Goal: Task Accomplishment & Management: Complete application form

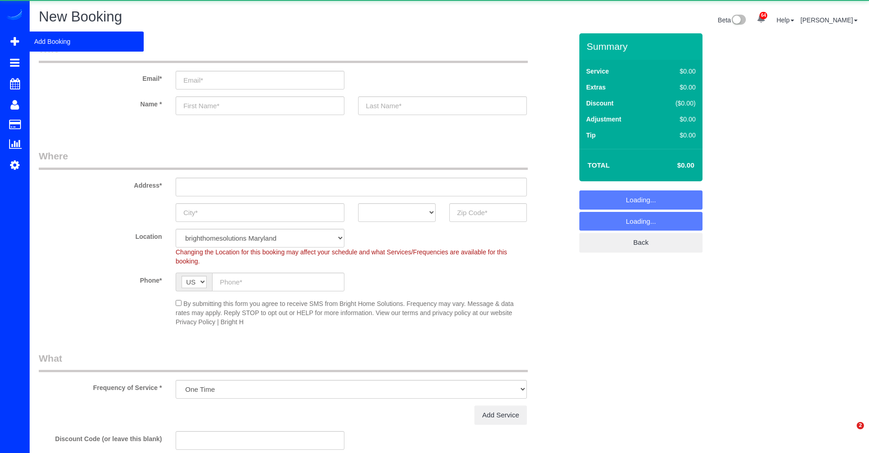
select select "object:1249"
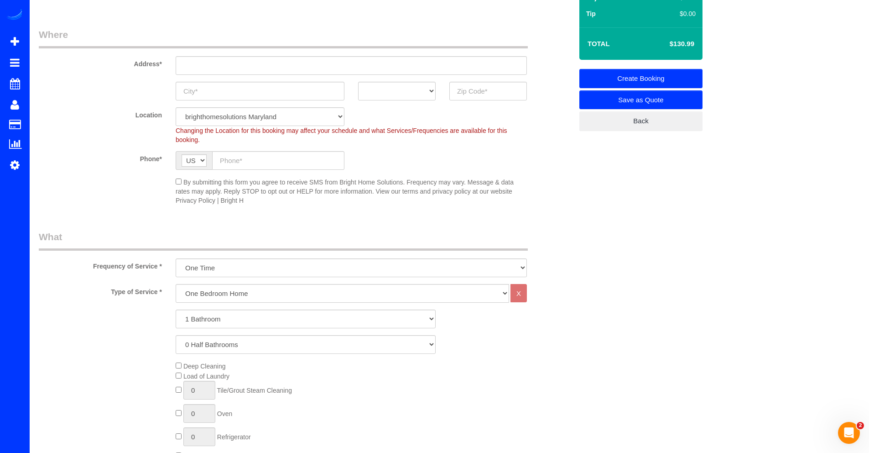
scroll to position [124, 0]
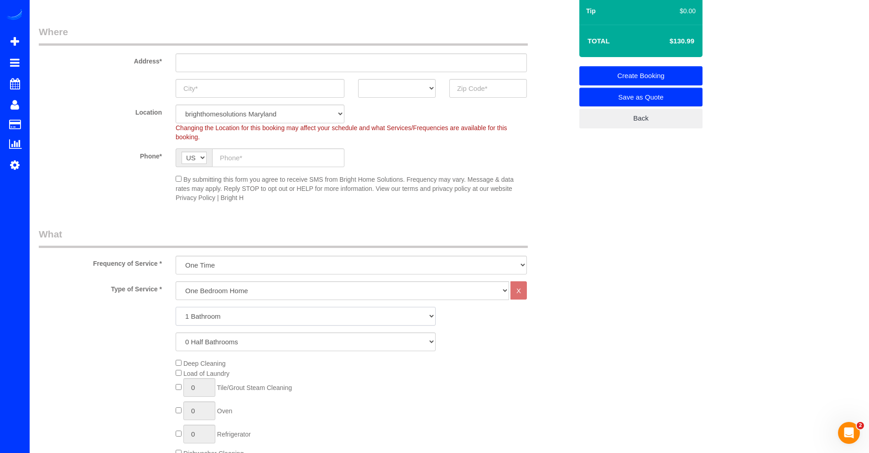
click at [202, 317] on select "1 Bathroom 2 Bathrooms 3 Bathrooms 4 Bathrooms 5 Bathrooms 6 Bathrooms 7 Bathro…" at bounding box center [306, 316] width 260 height 19
click at [209, 291] on select "One Bedroom Home Two Bedroom Home Three Bedroom Home Four Bedroom Home Five Bed…" at bounding box center [343, 290] width 334 height 19
select select "255"
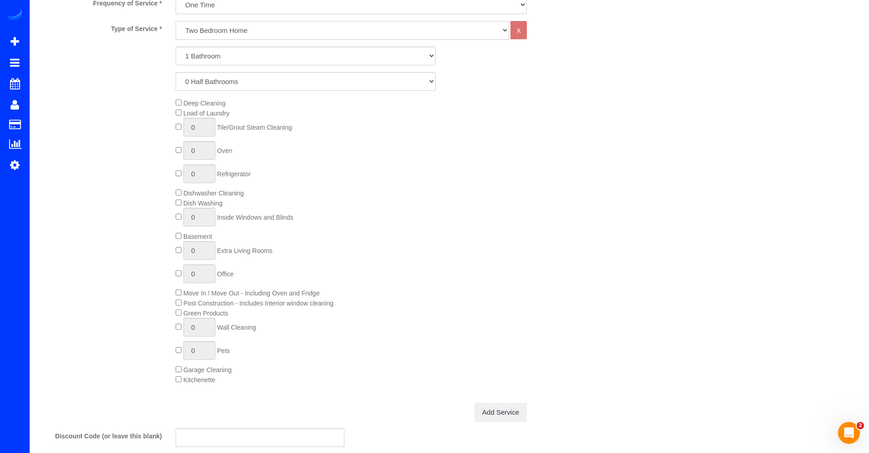
scroll to position [386, 0]
click at [179, 237] on span "Basement" at bounding box center [194, 234] width 37 height 7
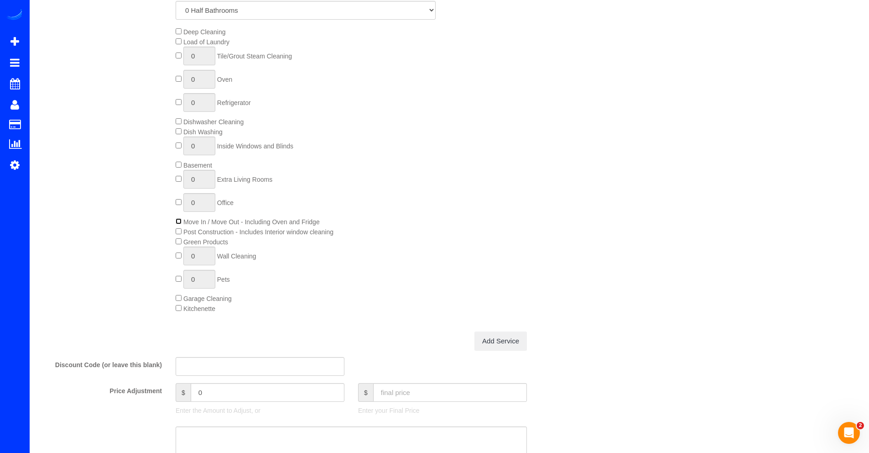
scroll to position [454, 0]
type input "1"
click at [203, 149] on input "1" at bounding box center [199, 147] width 32 height 19
click at [181, 147] on span "1 Inside Windows and Blinds" at bounding box center [235, 147] width 118 height 7
type input "0"
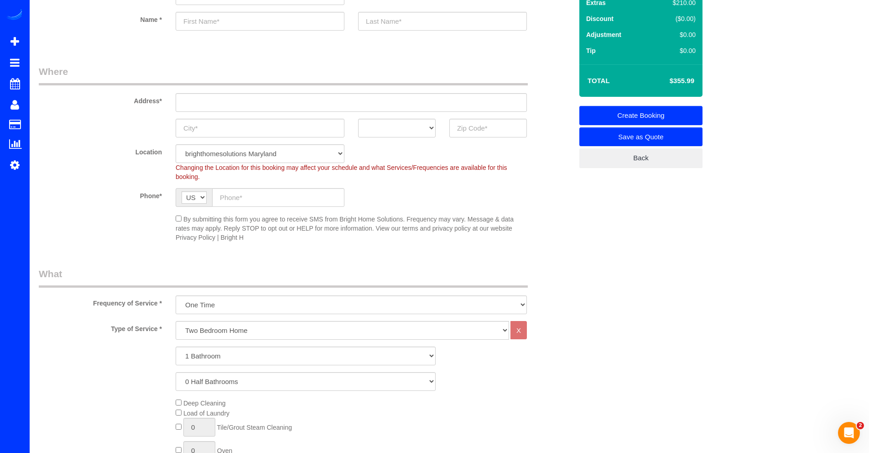
scroll to position [84, 0]
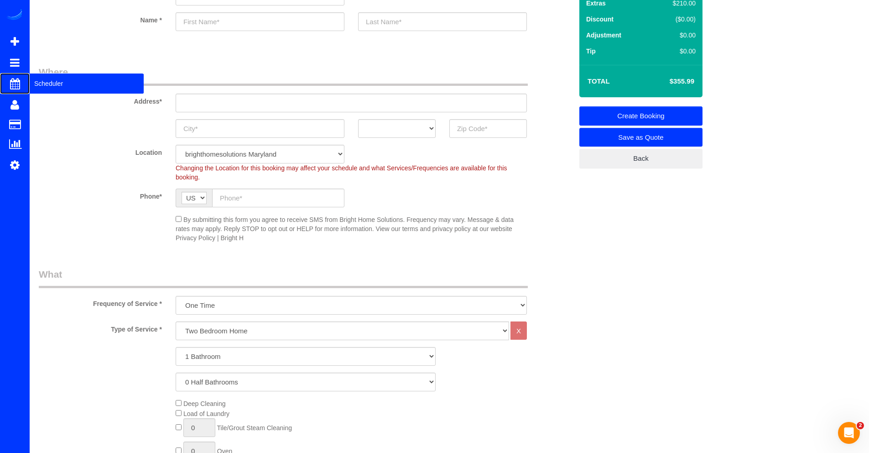
click at [51, 88] on span "Scheduler" at bounding box center [87, 83] width 114 height 21
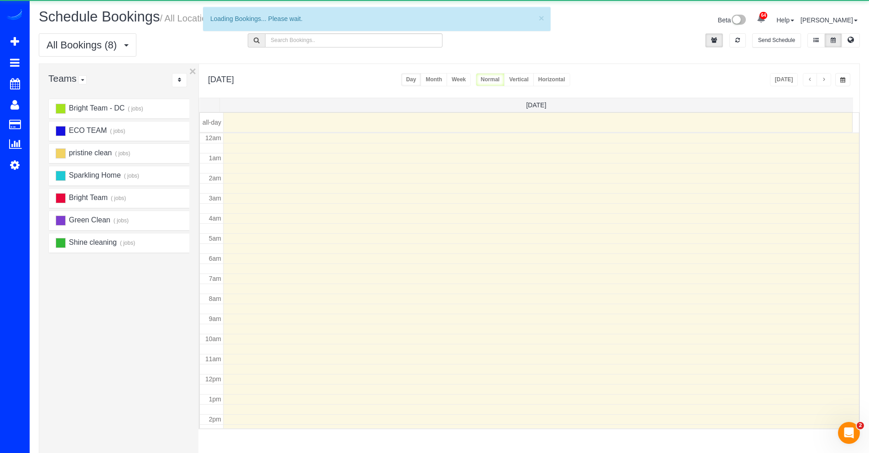
scroll to position [121, 0]
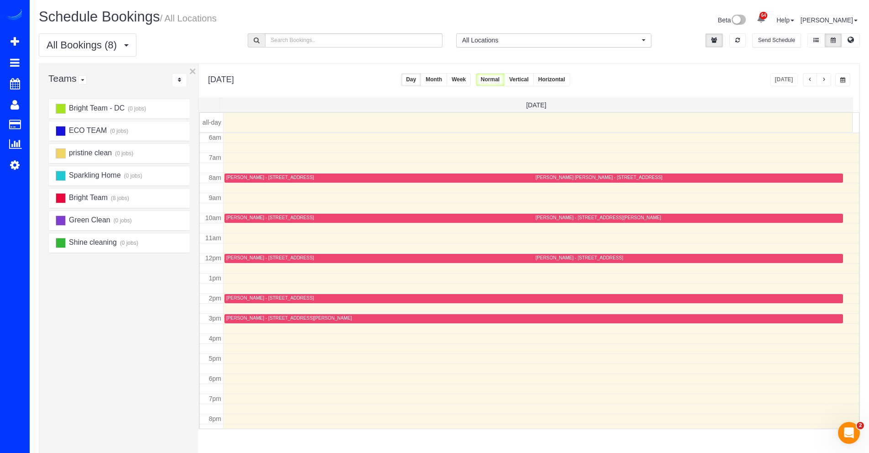
click at [826, 80] on span "button" at bounding box center [824, 79] width 5 height 5
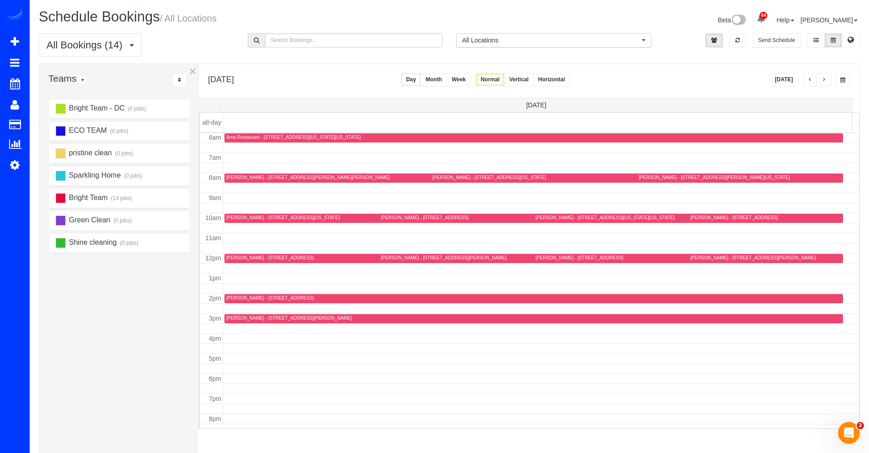
click at [825, 78] on span "button" at bounding box center [824, 79] width 5 height 5
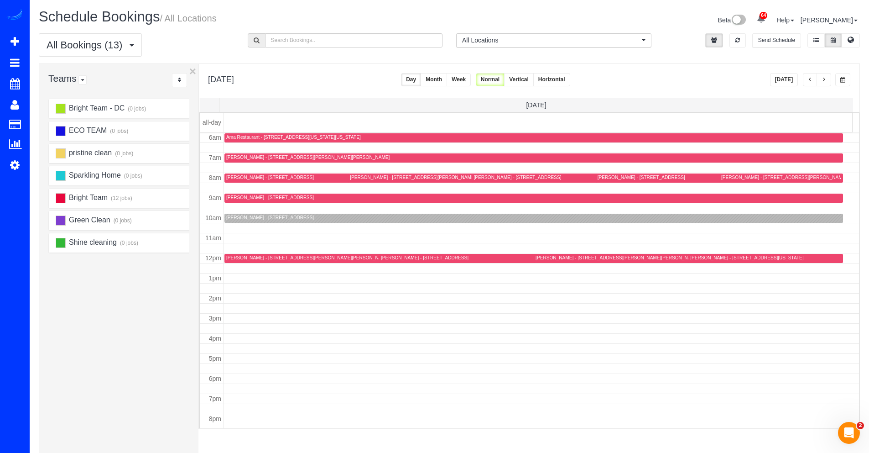
click at [233, 221] on div "Stacia Quann - 4400 East West Hwy, Hyattsville, MD 20782" at bounding box center [533, 217] width 615 height 7
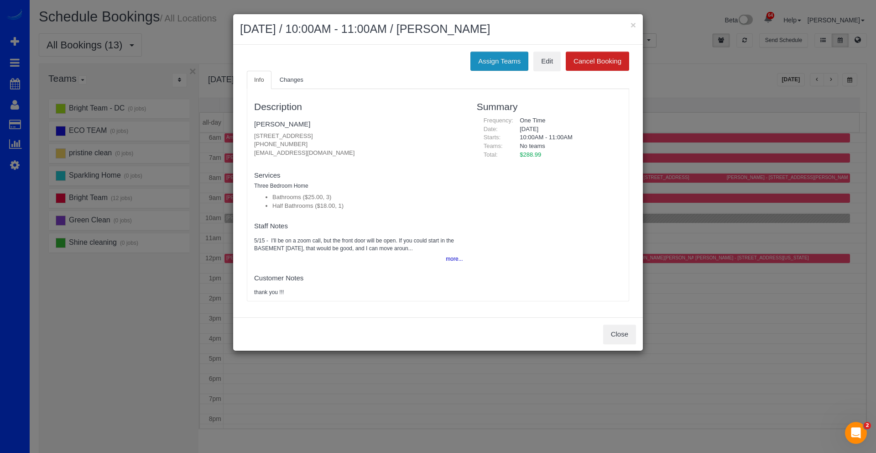
click at [483, 64] on button "Assign Teams" at bounding box center [499, 61] width 58 height 19
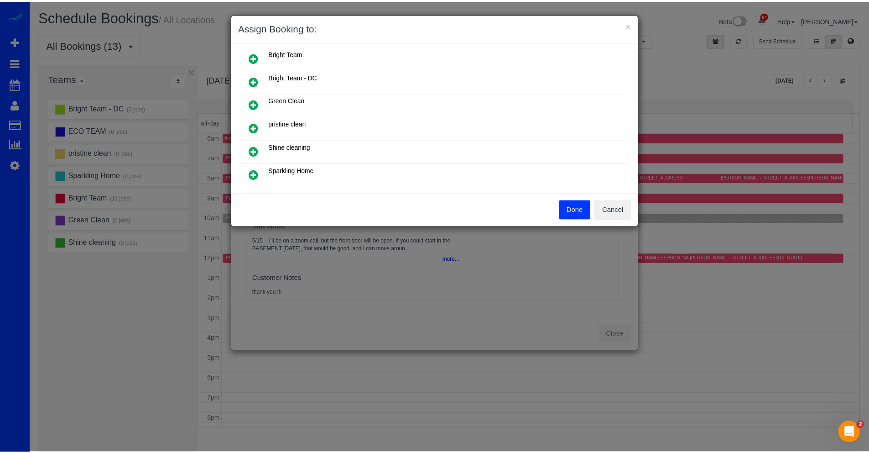
scroll to position [0, 0]
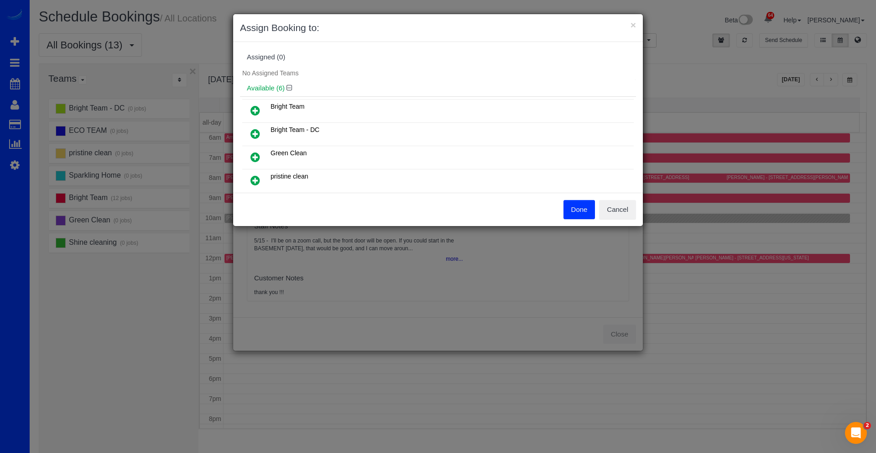
click at [253, 109] on icon at bounding box center [256, 110] width 10 height 11
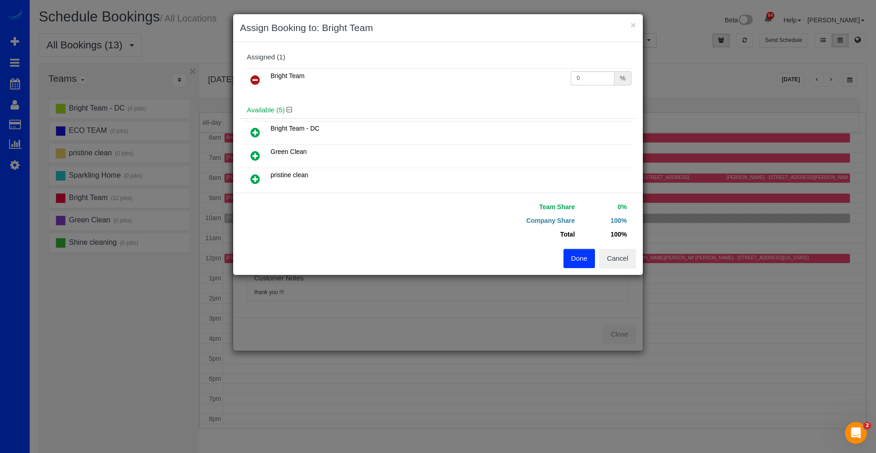
click at [571, 253] on button "Done" at bounding box center [580, 258] width 32 height 19
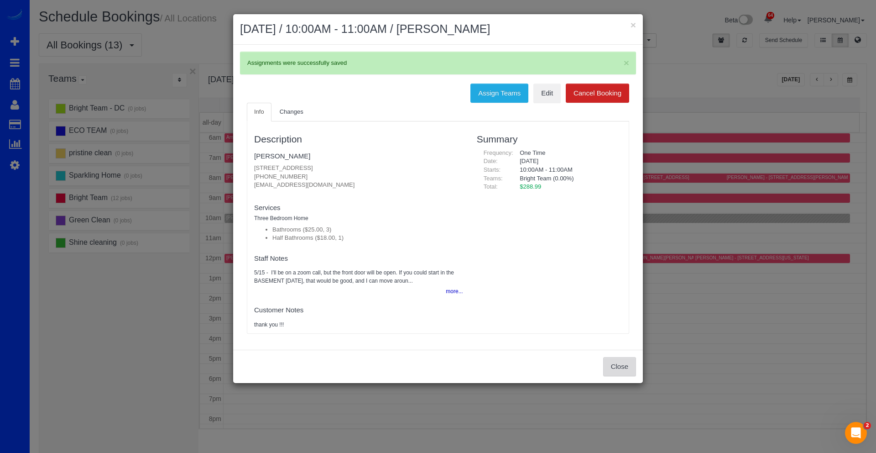
click at [614, 362] on button "Close" at bounding box center [619, 366] width 33 height 19
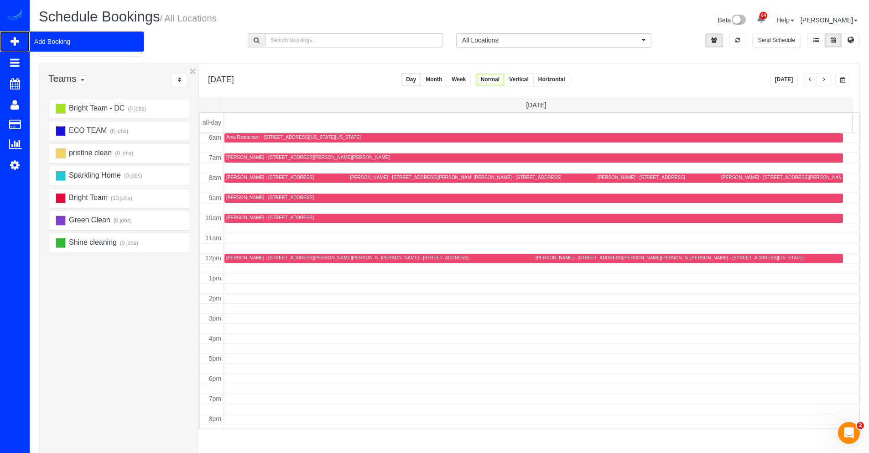
click at [52, 43] on span "Add Booking" at bounding box center [87, 41] width 114 height 21
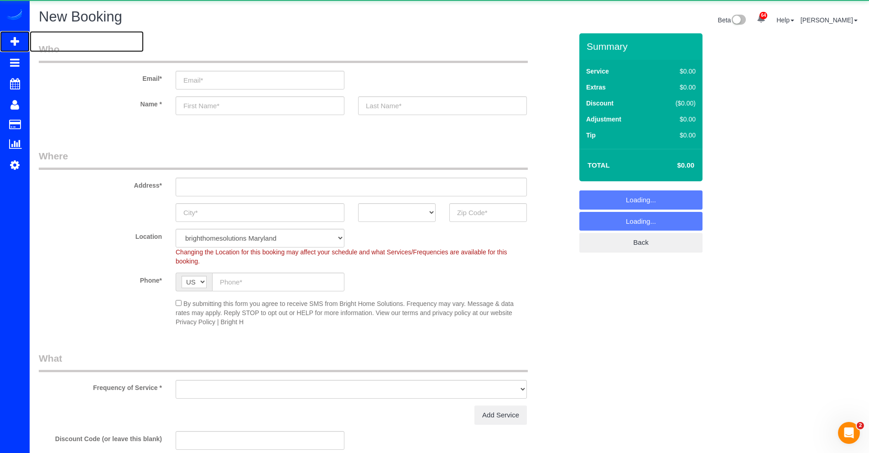
select select "object:2638"
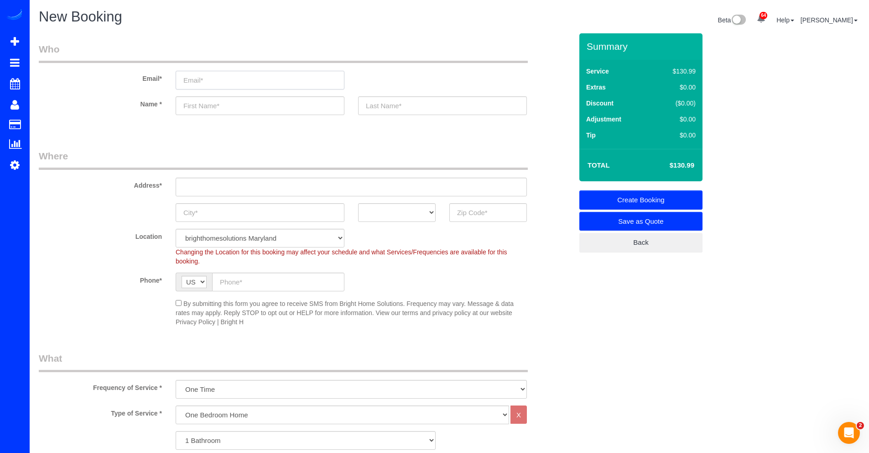
click at [207, 82] on input "email" at bounding box center [260, 80] width 169 height 19
type input "brandysebold@gmail.com"
click at [217, 105] on input "text" at bounding box center [260, 105] width 169 height 19
type input "b"
type input "Brandy"
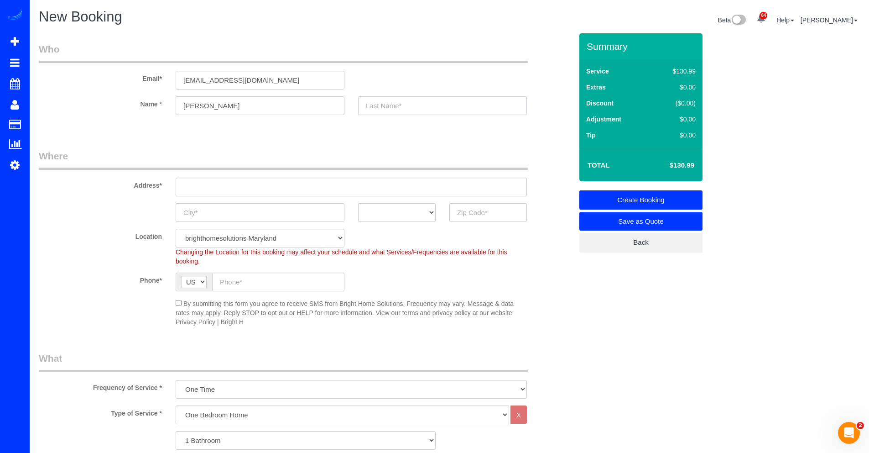
click at [405, 110] on input "text" at bounding box center [442, 105] width 169 height 19
type input "Sebold"
click at [215, 185] on input "text" at bounding box center [351, 187] width 351 height 19
paste input "235 6th St E"
type input "235 6th St E"
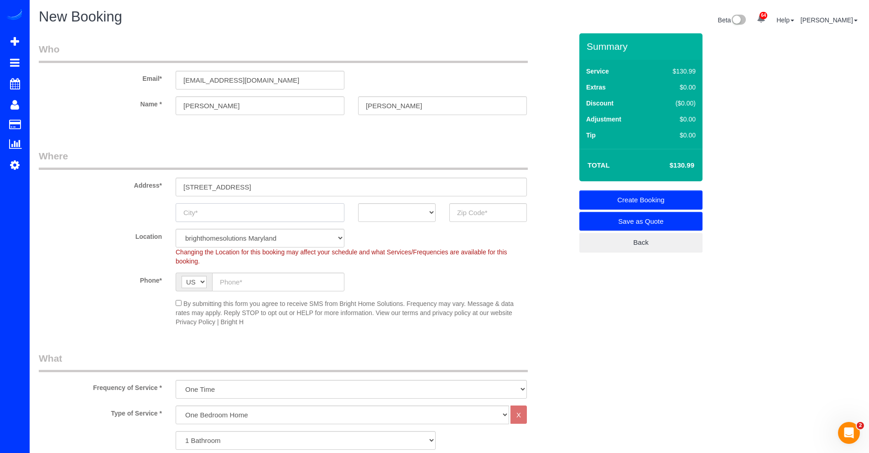
click at [209, 210] on input "text" at bounding box center [260, 212] width 169 height 19
type input "Fredrick"
click at [402, 215] on select "AK AL AR AZ CA CO CT DC DE FL GA HI IA ID IL IN KS KY LA MA MD ME MI MN MO MS M…" at bounding box center [397, 212] width 78 height 19
select select "MD"
click at [477, 217] on input "text" at bounding box center [488, 212] width 78 height 19
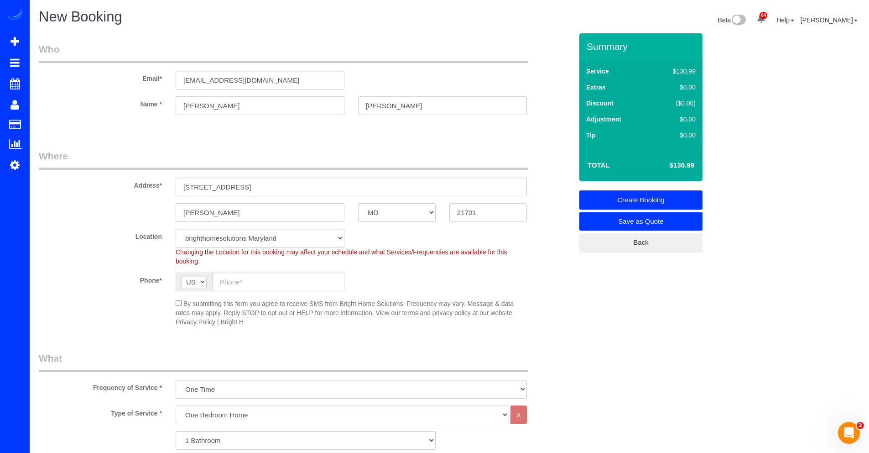
type input "21701"
click at [298, 281] on input "text" at bounding box center [278, 281] width 132 height 19
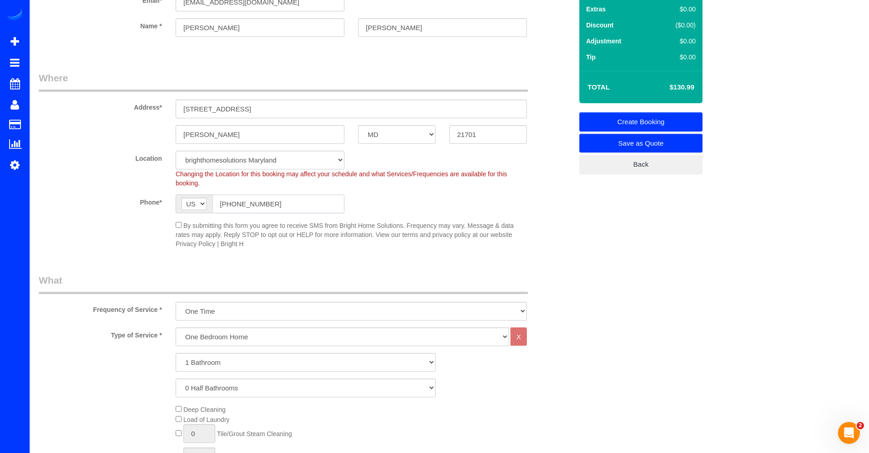
scroll to position [83, 0]
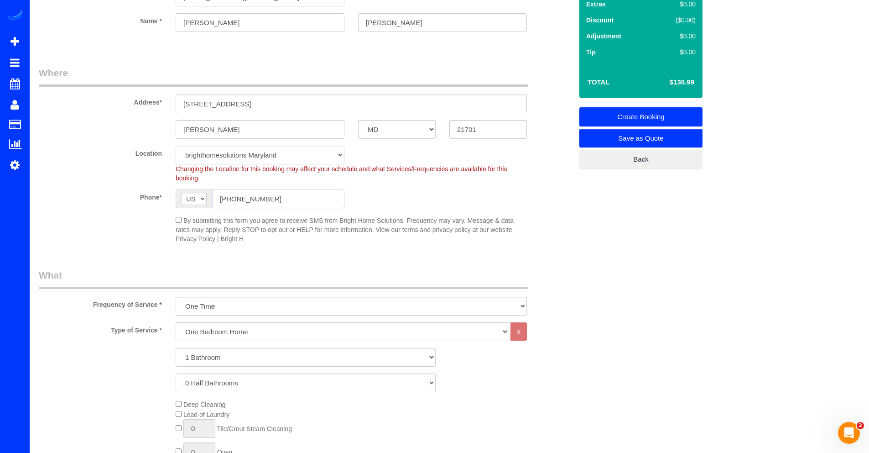
type input "(240) 426-8122"
click at [282, 333] on select "One Bedroom Home Two Bedroom Home Three Bedroom Home Four Bedroom Home Five Bed…" at bounding box center [343, 331] width 334 height 19
select select "255"
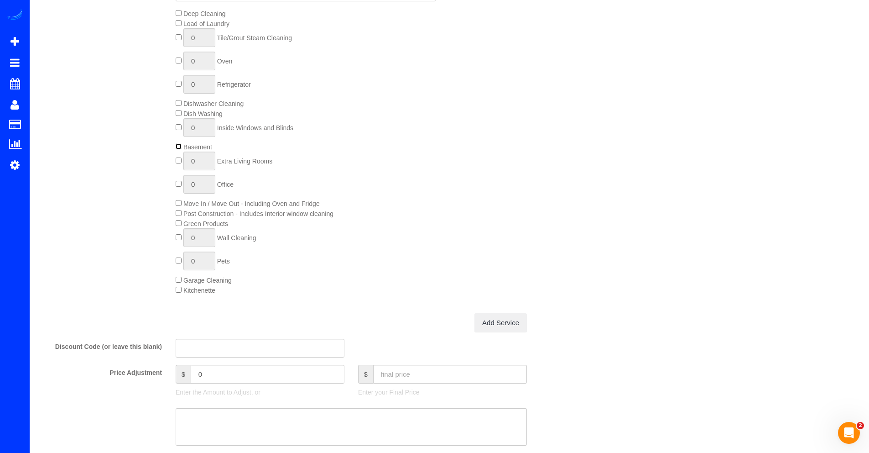
scroll to position [476, 0]
click at [426, 382] on div at bounding box center [442, 383] width 169 height 2
click at [424, 376] on input "text" at bounding box center [450, 372] width 154 height 19
type input "355"
type input "-0.99"
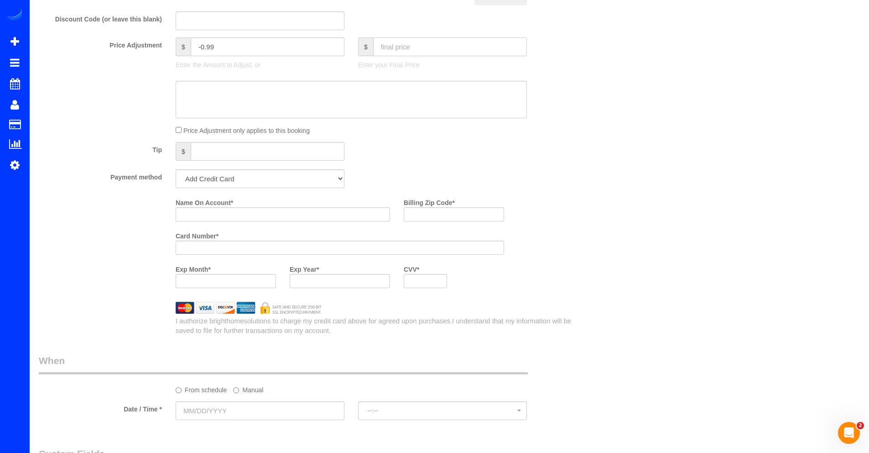
scroll to position [819, 0]
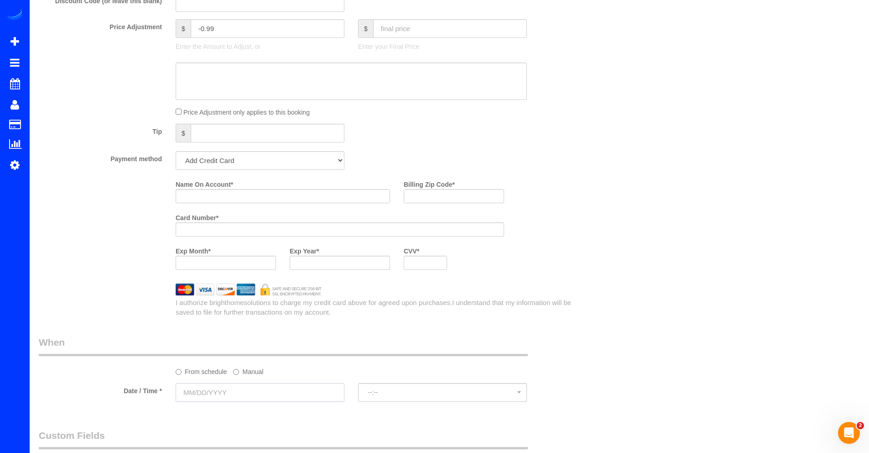
click at [185, 393] on input "text" at bounding box center [260, 392] width 169 height 19
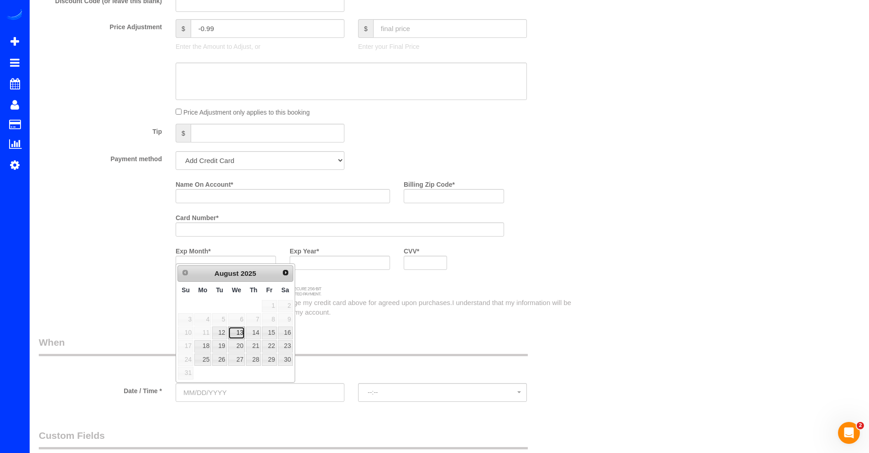
click at [236, 336] on link "13" at bounding box center [236, 332] width 17 height 12
type input "08/13/2025"
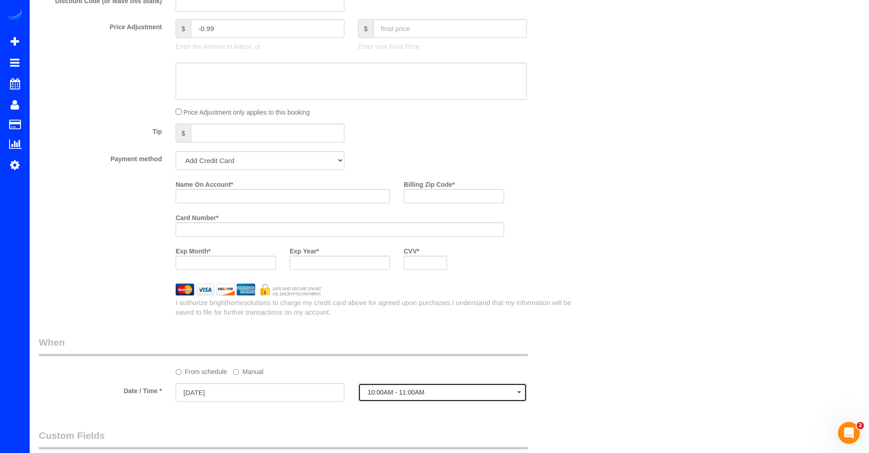
click at [377, 400] on button "10:00AM - 11:00AM" at bounding box center [442, 392] width 169 height 19
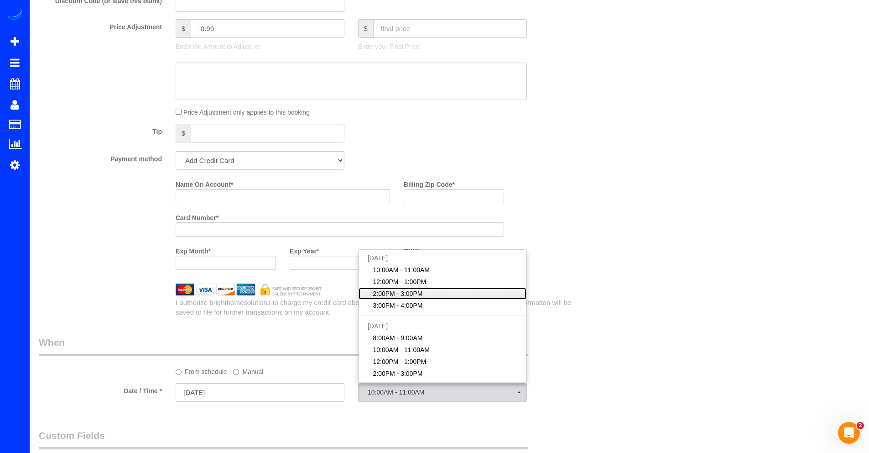
click at [390, 292] on span "2:00PM - 3:00PM" at bounding box center [398, 293] width 50 height 9
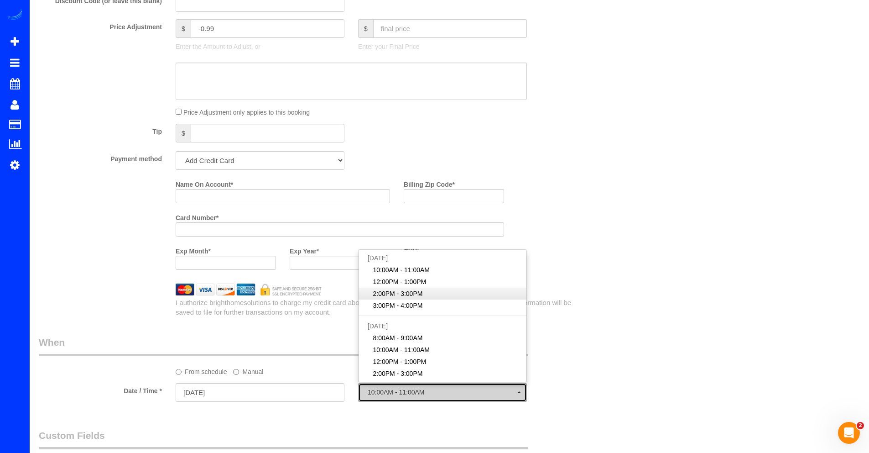
select select "spot3"
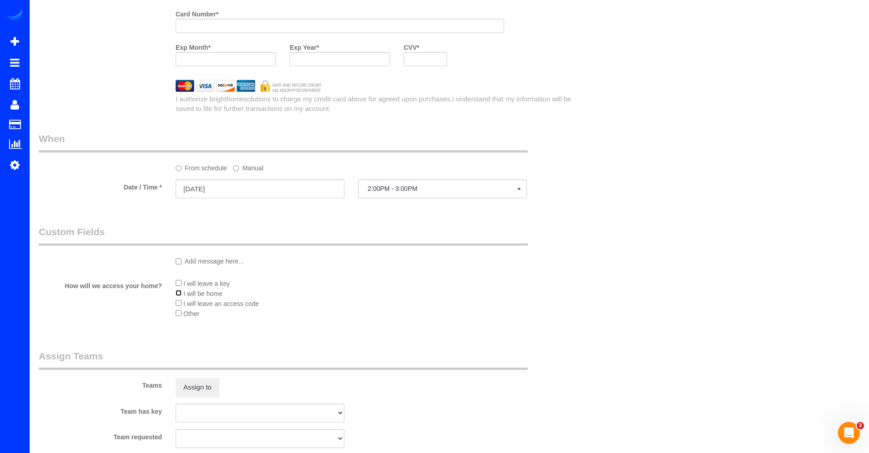
scroll to position [1034, 0]
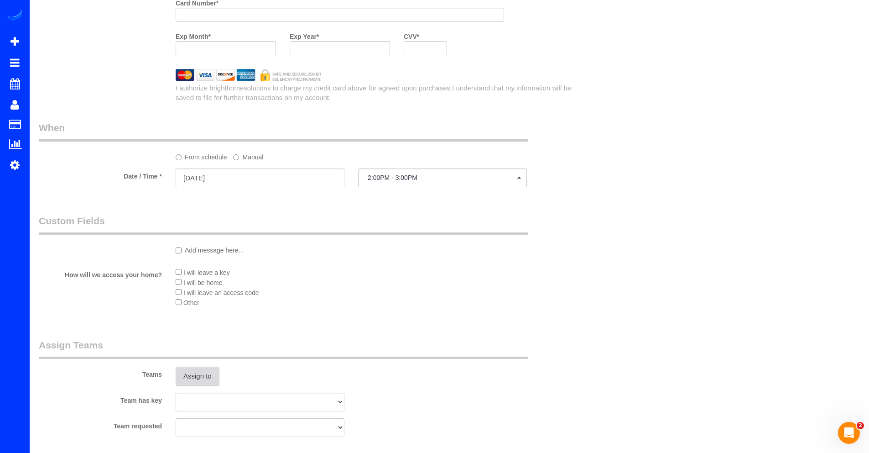
click at [191, 371] on button "Assign to" at bounding box center [198, 375] width 44 height 19
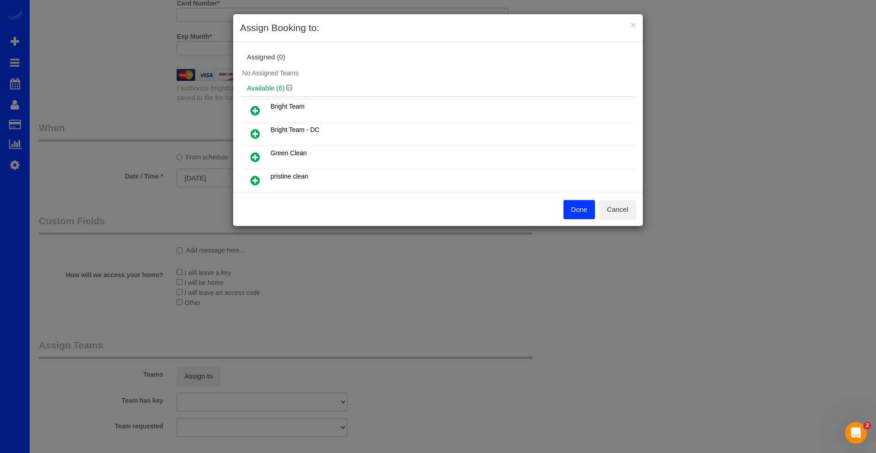
click at [257, 110] on icon at bounding box center [256, 110] width 10 height 11
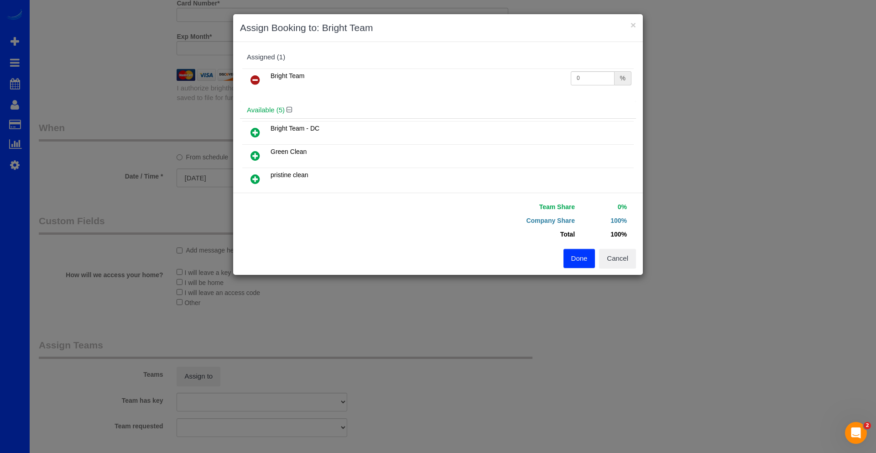
click at [583, 262] on button "Done" at bounding box center [580, 258] width 32 height 19
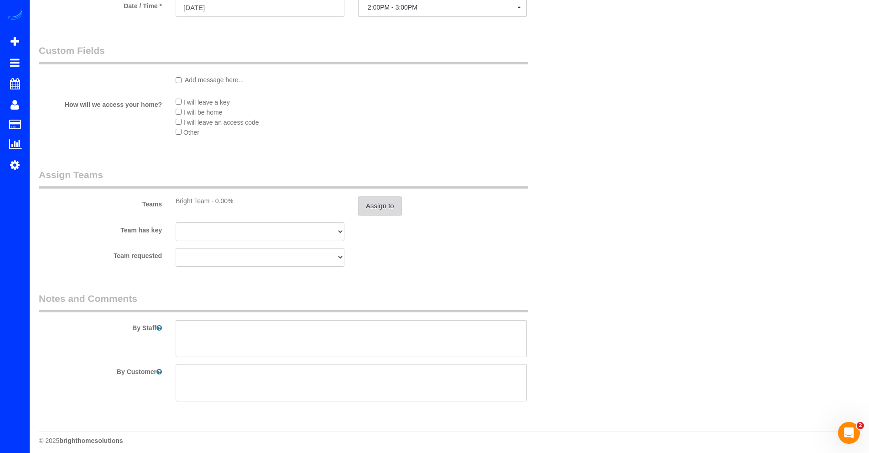
scroll to position [1209, 0]
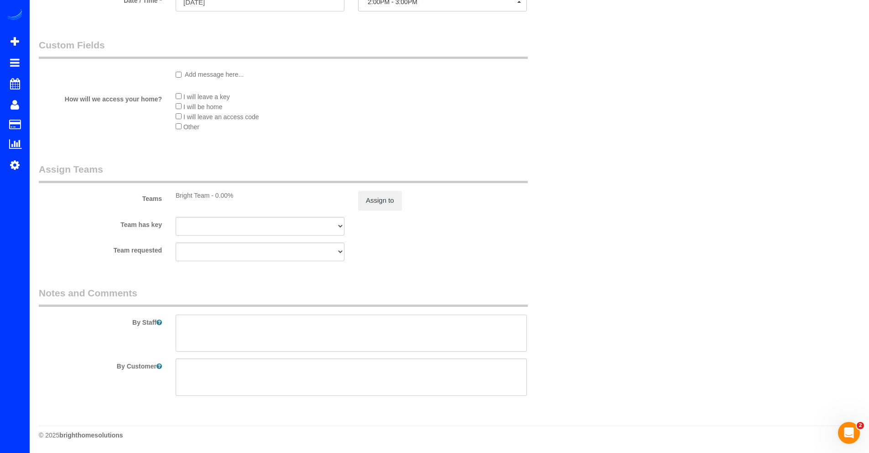
click at [264, 322] on textarea at bounding box center [351, 332] width 351 height 37
click at [272, 328] on textarea at bounding box center [351, 332] width 351 height 37
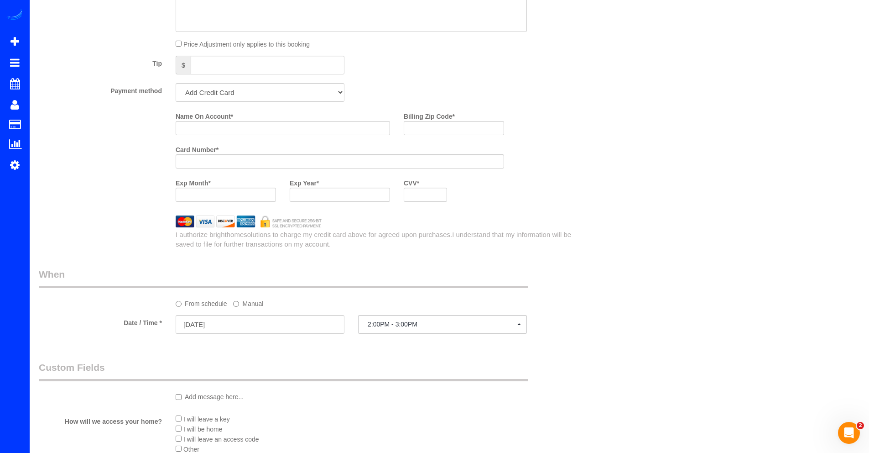
scroll to position [899, 0]
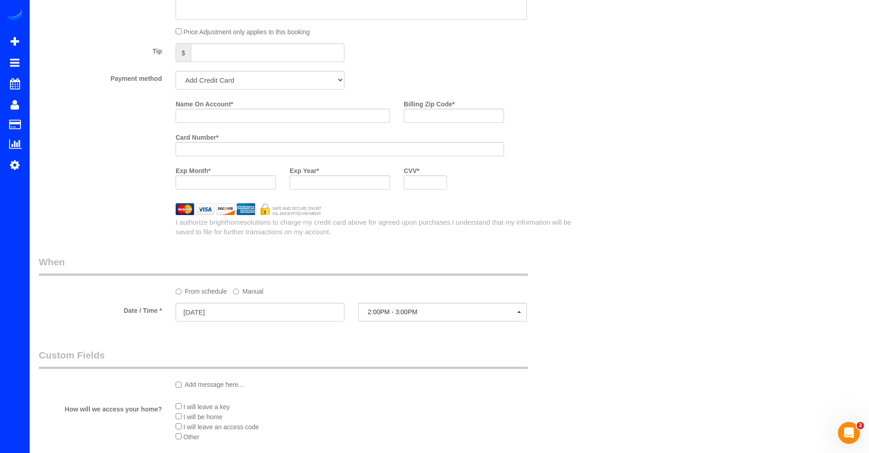
type textarea "code 2585 enter. Call when get there"
click at [208, 109] on div "Name On Account *" at bounding box center [283, 109] width 228 height 26
click at [207, 111] on input "Name On Account *" at bounding box center [283, 116] width 214 height 14
type input "b"
type input "Brady sebold"
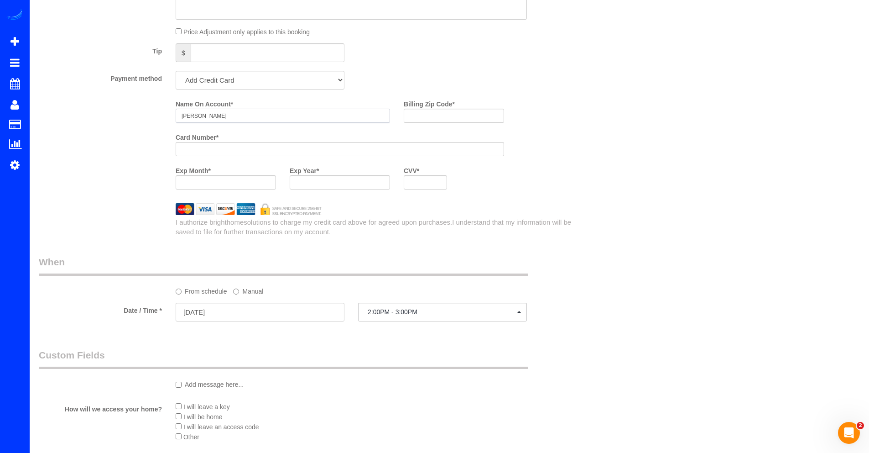
click at [287, 117] on input "Brady sebold" at bounding box center [283, 116] width 214 height 14
type input "Nancy Richardson"
click at [446, 116] on input "Billing Zip Code *" at bounding box center [454, 116] width 100 height 14
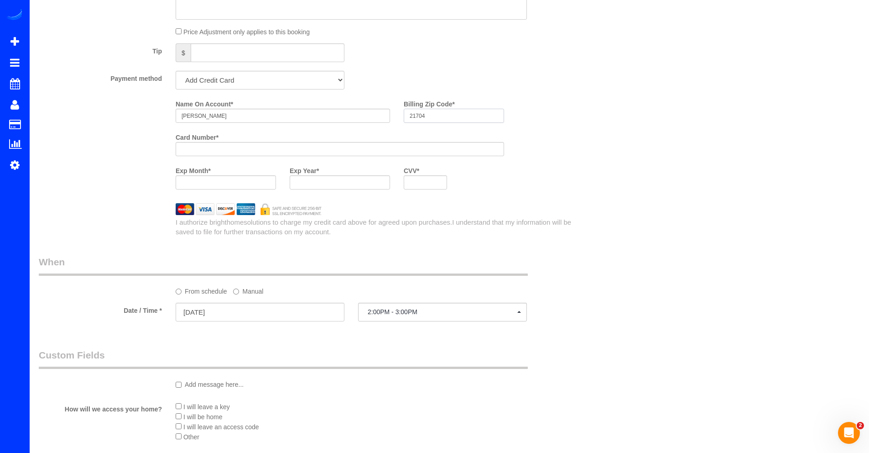
type input "21704"
click at [331, 175] on div at bounding box center [340, 182] width 100 height 14
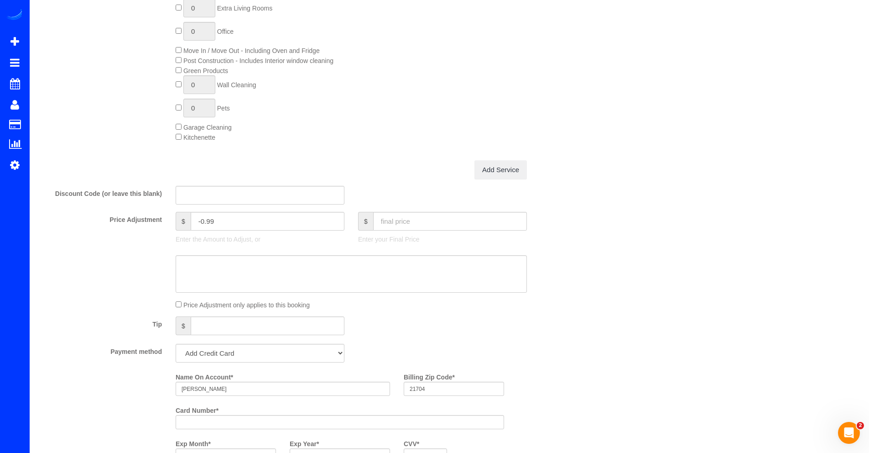
scroll to position [611, 0]
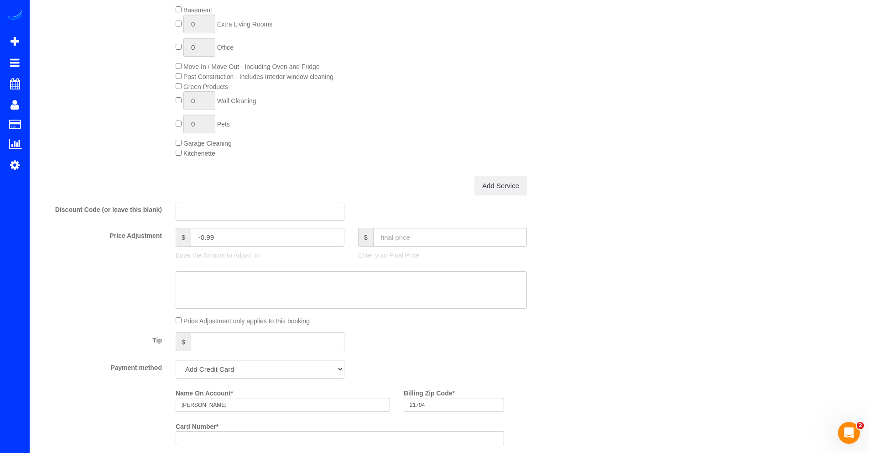
click at [267, 209] on input "text" at bounding box center [260, 211] width 169 height 19
paste input "1b0a754a67a1d2c8"
type input "1b0a754a67a1d2c8"
click at [366, 186] on div "Add Service" at bounding box center [351, 185] width 365 height 19
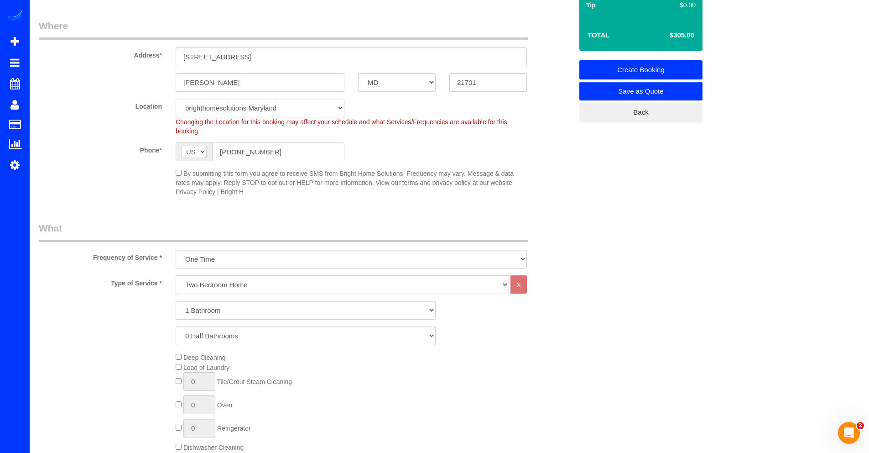
scroll to position [0, 0]
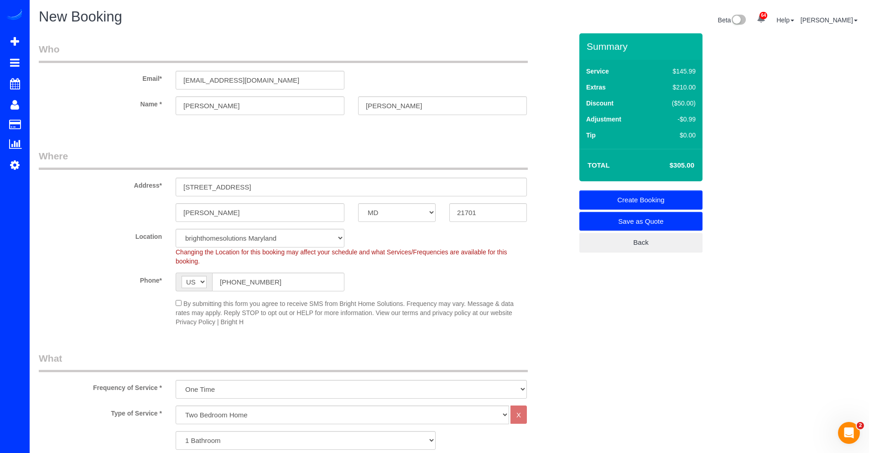
click at [640, 198] on link "Create Booking" at bounding box center [641, 199] width 123 height 19
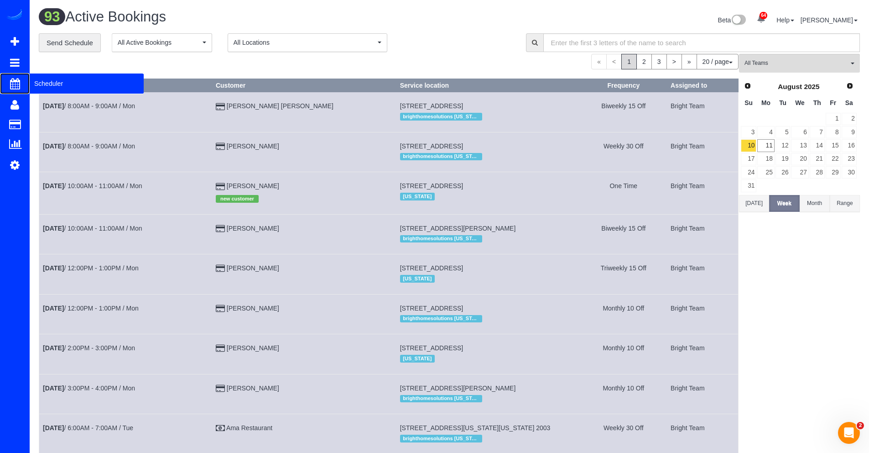
click at [39, 86] on span "Scheduler" at bounding box center [87, 83] width 114 height 21
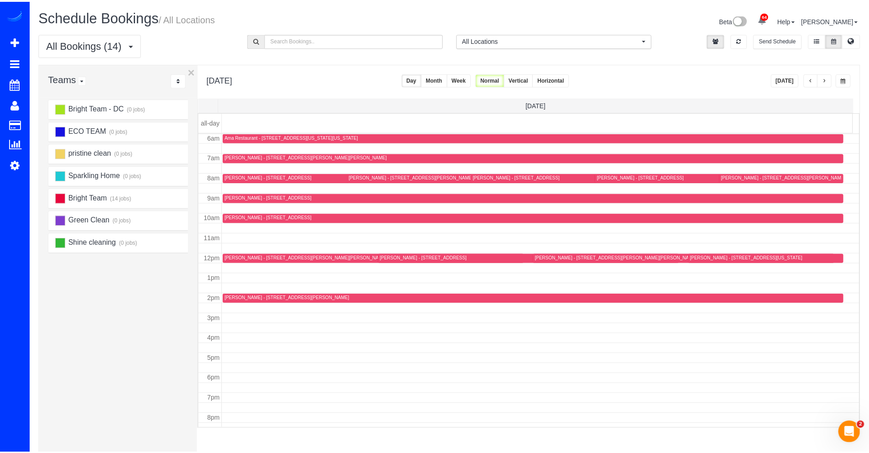
scroll to position [121, 0]
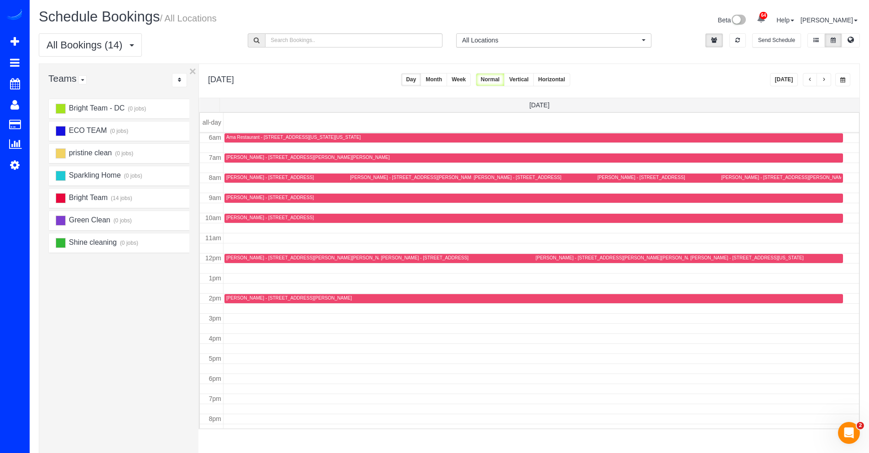
click at [796, 84] on button "[DATE]" at bounding box center [784, 79] width 28 height 13
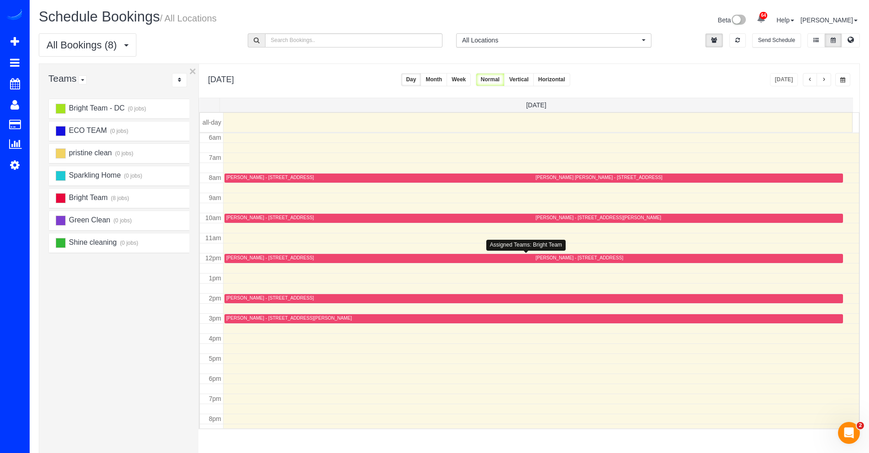
click at [242, 260] on div "[PERSON_NAME] - [STREET_ADDRESS]" at bounding box center [270, 258] width 88 height 6
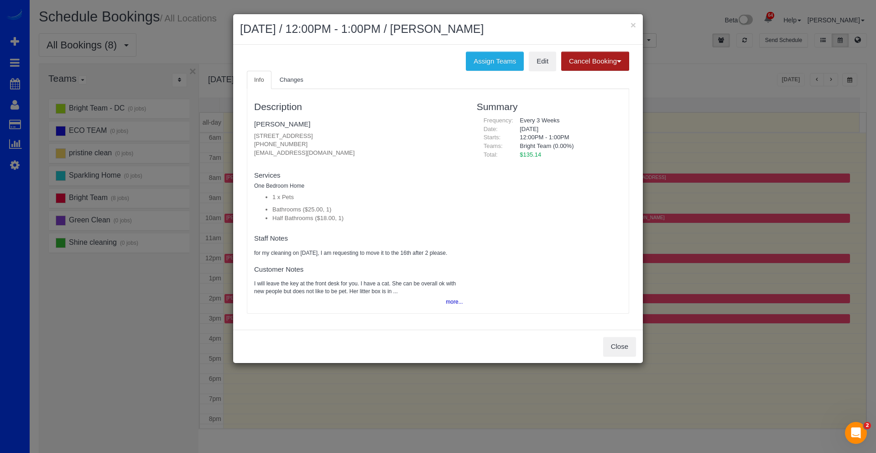
click at [569, 58] on button "Cancel Booking" at bounding box center [595, 61] width 68 height 19
click at [591, 83] on link "Without Fee" at bounding box center [598, 80] width 72 height 12
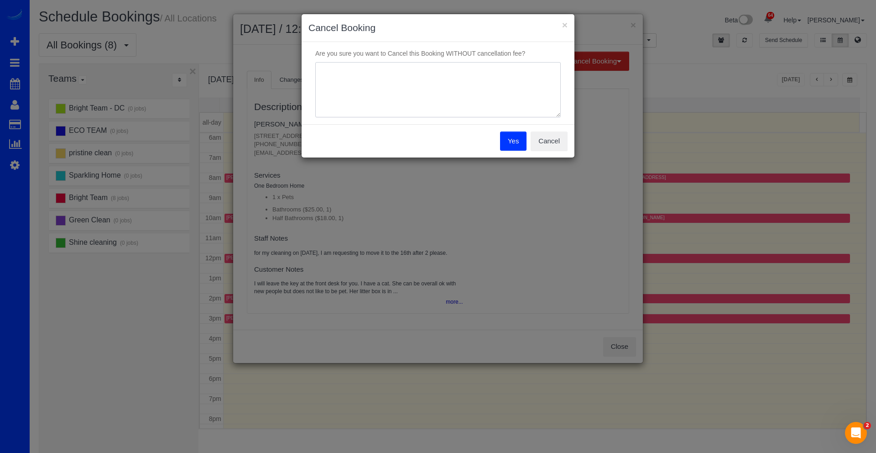
click at [512, 76] on textarea at bounding box center [438, 90] width 246 height 56
type textarea "other"
click at [512, 142] on button "Yes" at bounding box center [513, 140] width 26 height 19
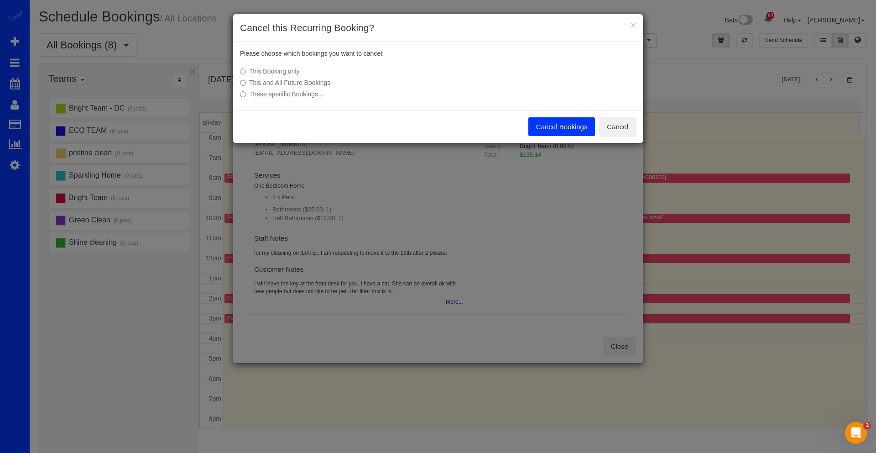
click at [543, 126] on button "Cancel Bookings" at bounding box center [561, 126] width 67 height 19
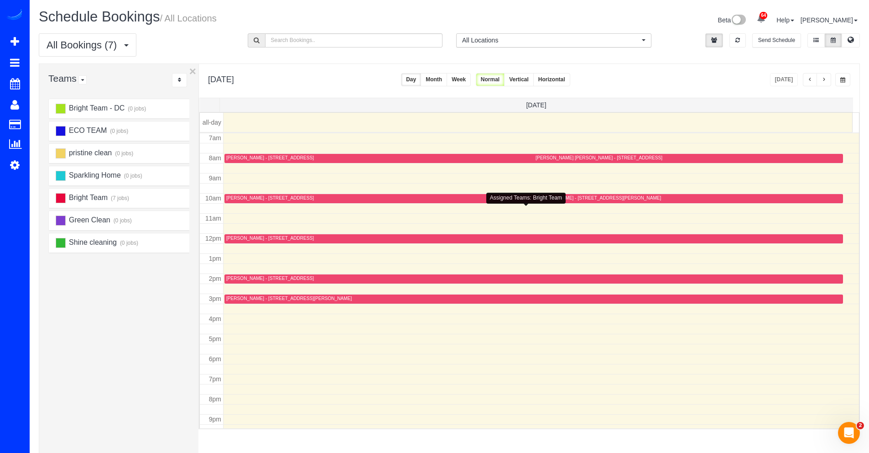
scroll to position [143, 0]
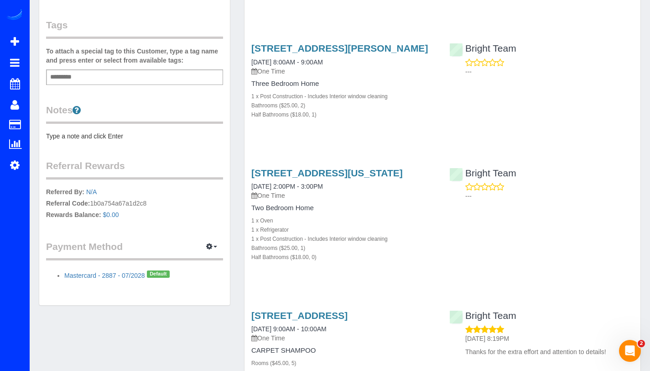
scroll to position [249, 0]
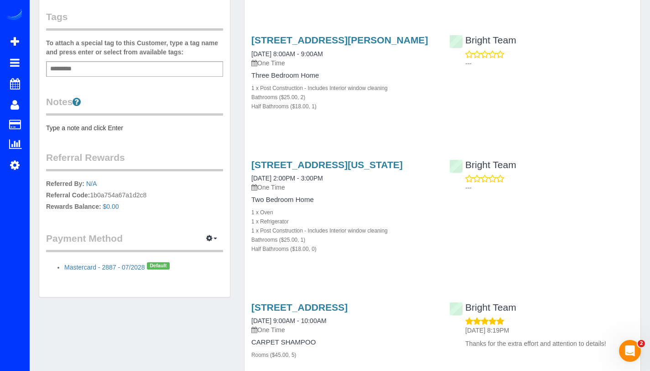
click at [110, 193] on p "Referred By: N/A Referral Code: 1b0a754a67a1d2c8 Rewards Balance: $0.00" at bounding box center [134, 196] width 177 height 34
copy p "1b0a754a67a1d2c8"
click at [130, 185] on p "Referred By: N/A Referral Code: 1b0a754a67a1d2c8 Rewards Balance: $0.00" at bounding box center [134, 196] width 177 height 34
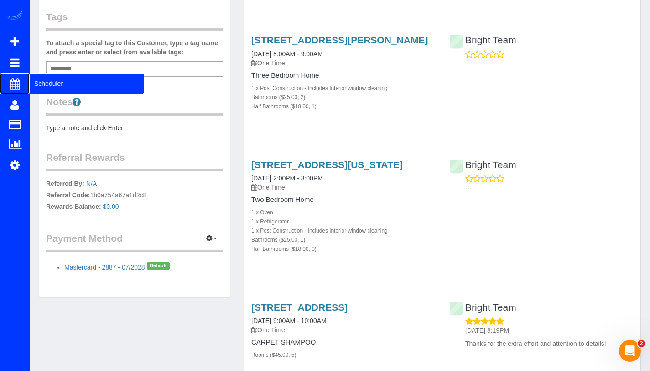
click at [37, 84] on span "Scheduler" at bounding box center [87, 83] width 114 height 21
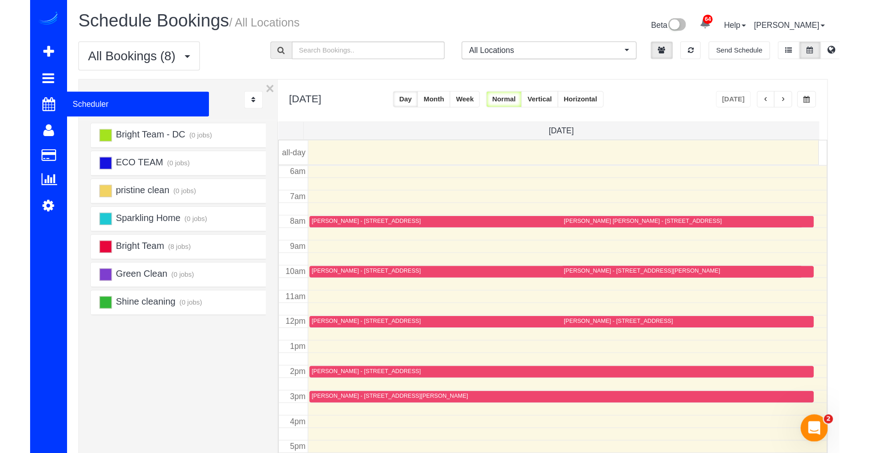
scroll to position [121, 0]
